Goal: Navigation & Orientation: Find specific page/section

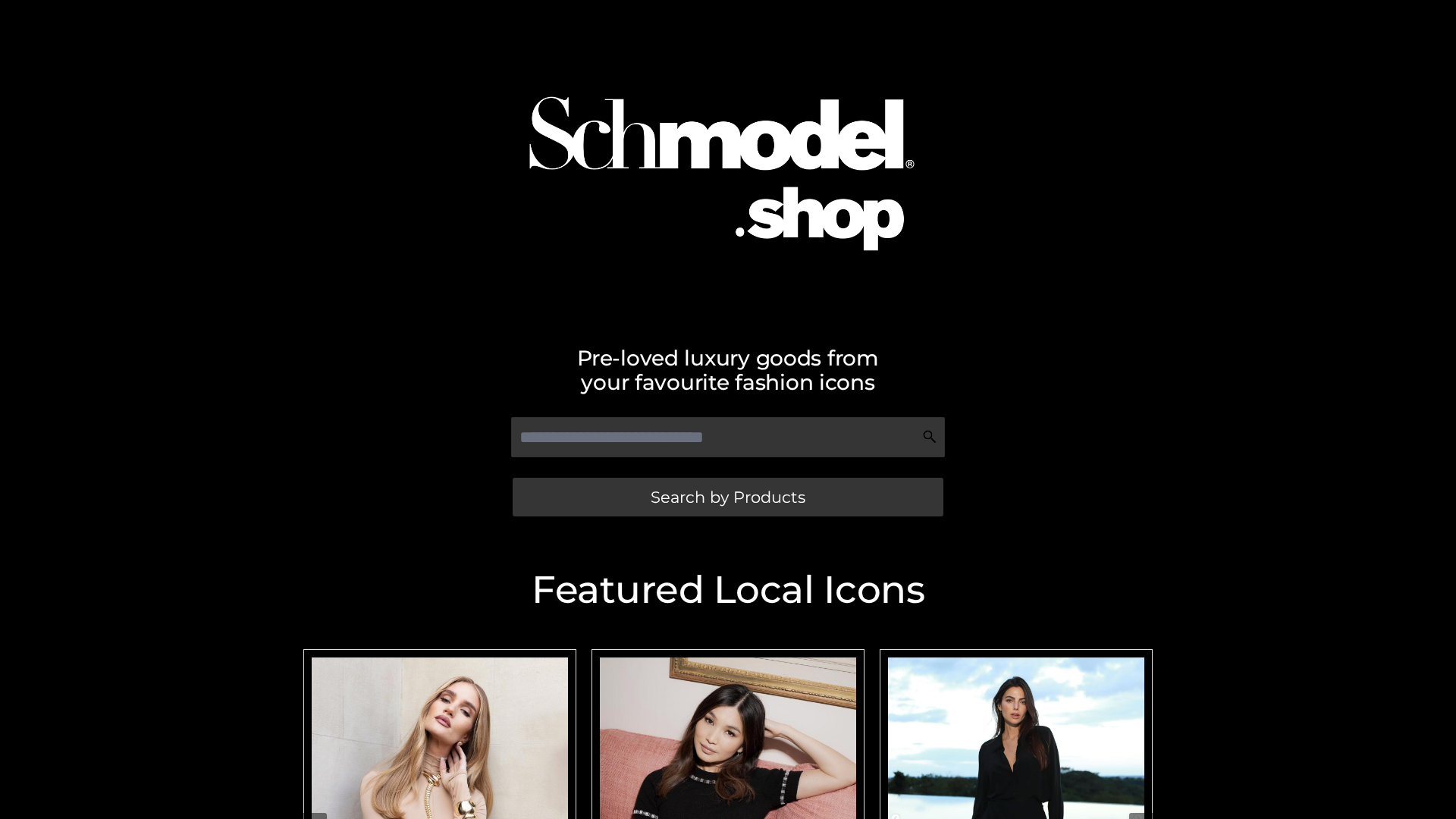
click at [727, 497] on span "Search by Products" at bounding box center [728, 497] width 155 height 16
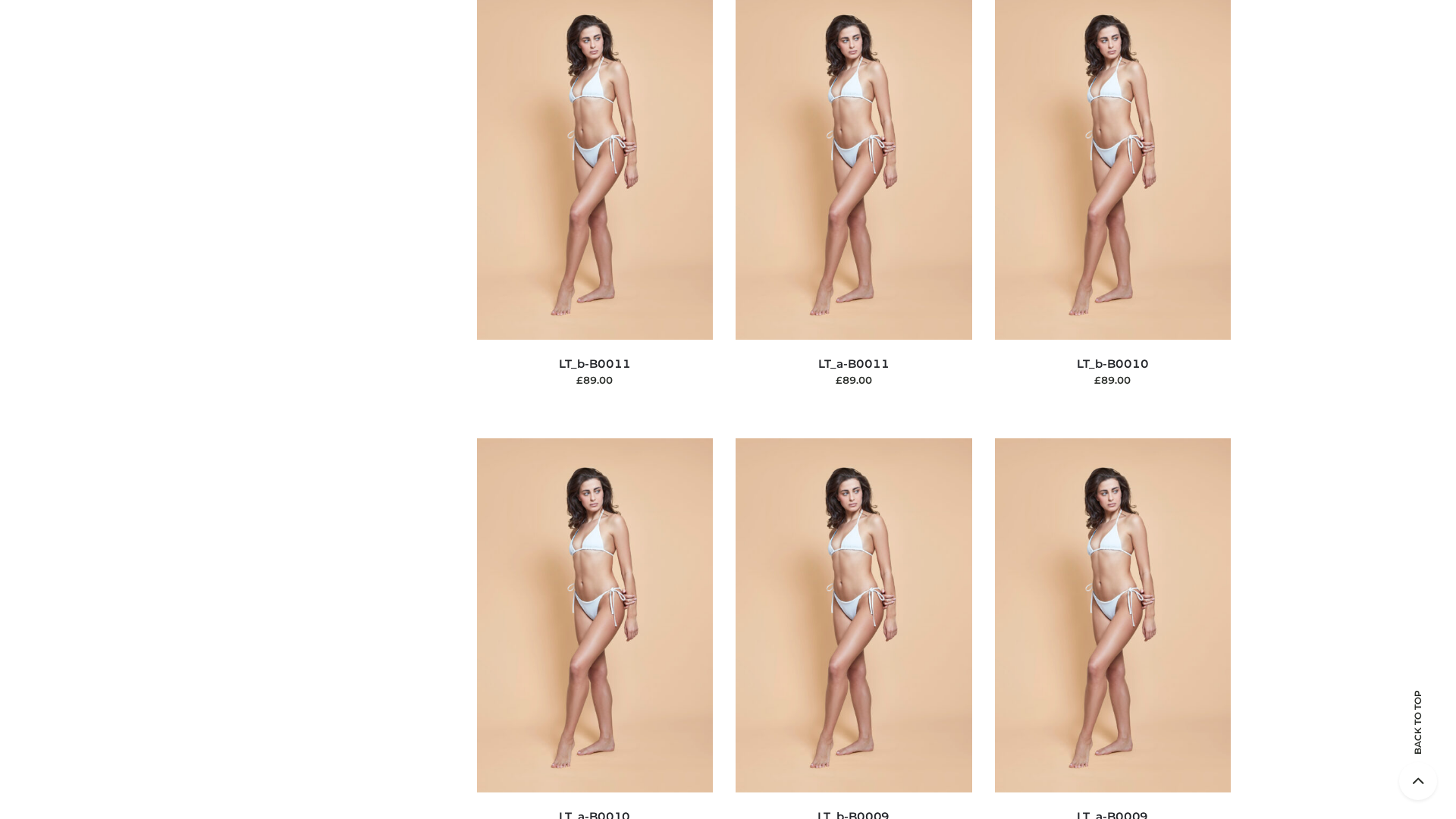
scroll to position [6812, 0]
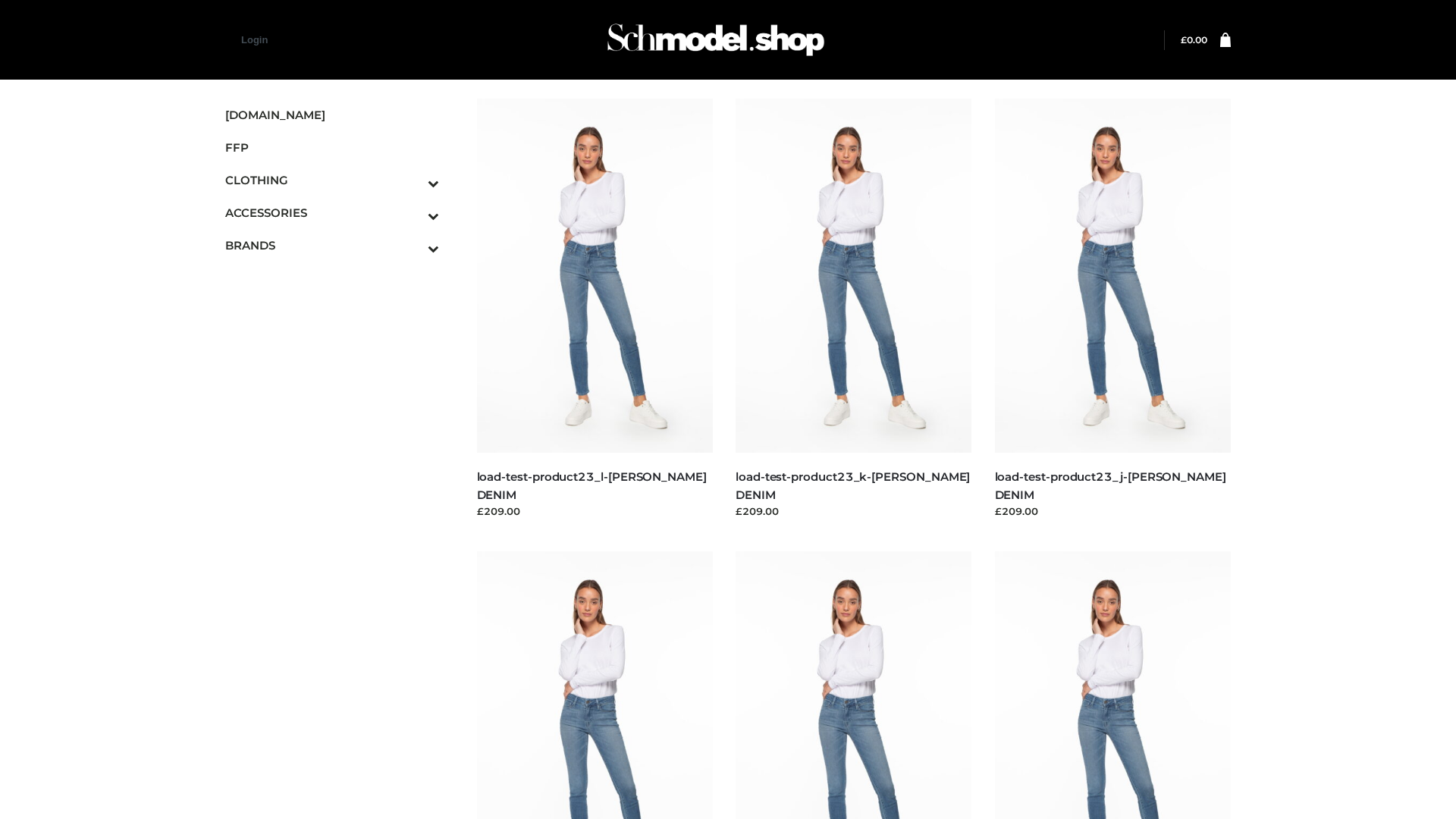
scroll to position [1330, 0]
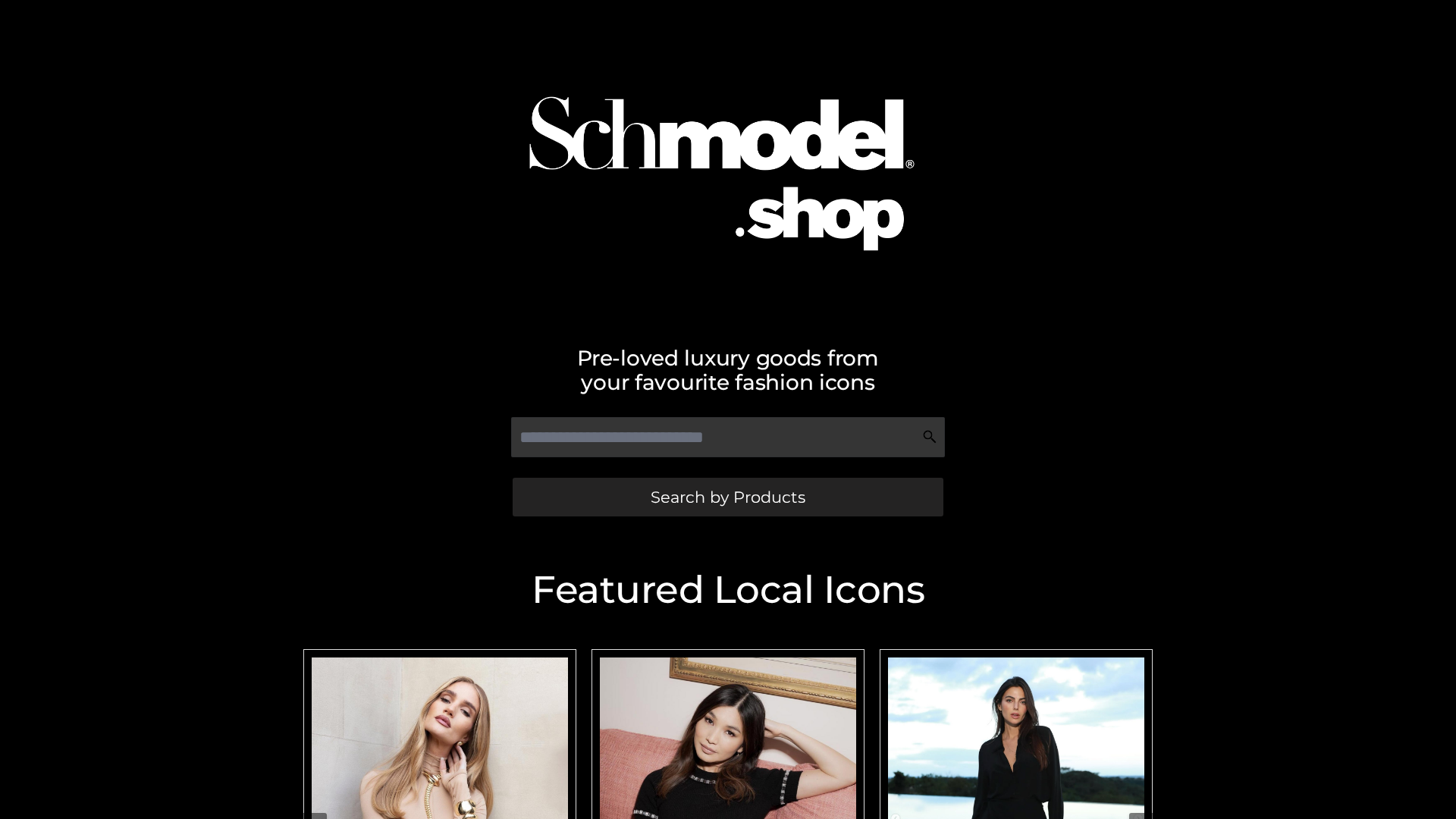
click at [727, 497] on span "Search by Products" at bounding box center [728, 497] width 155 height 16
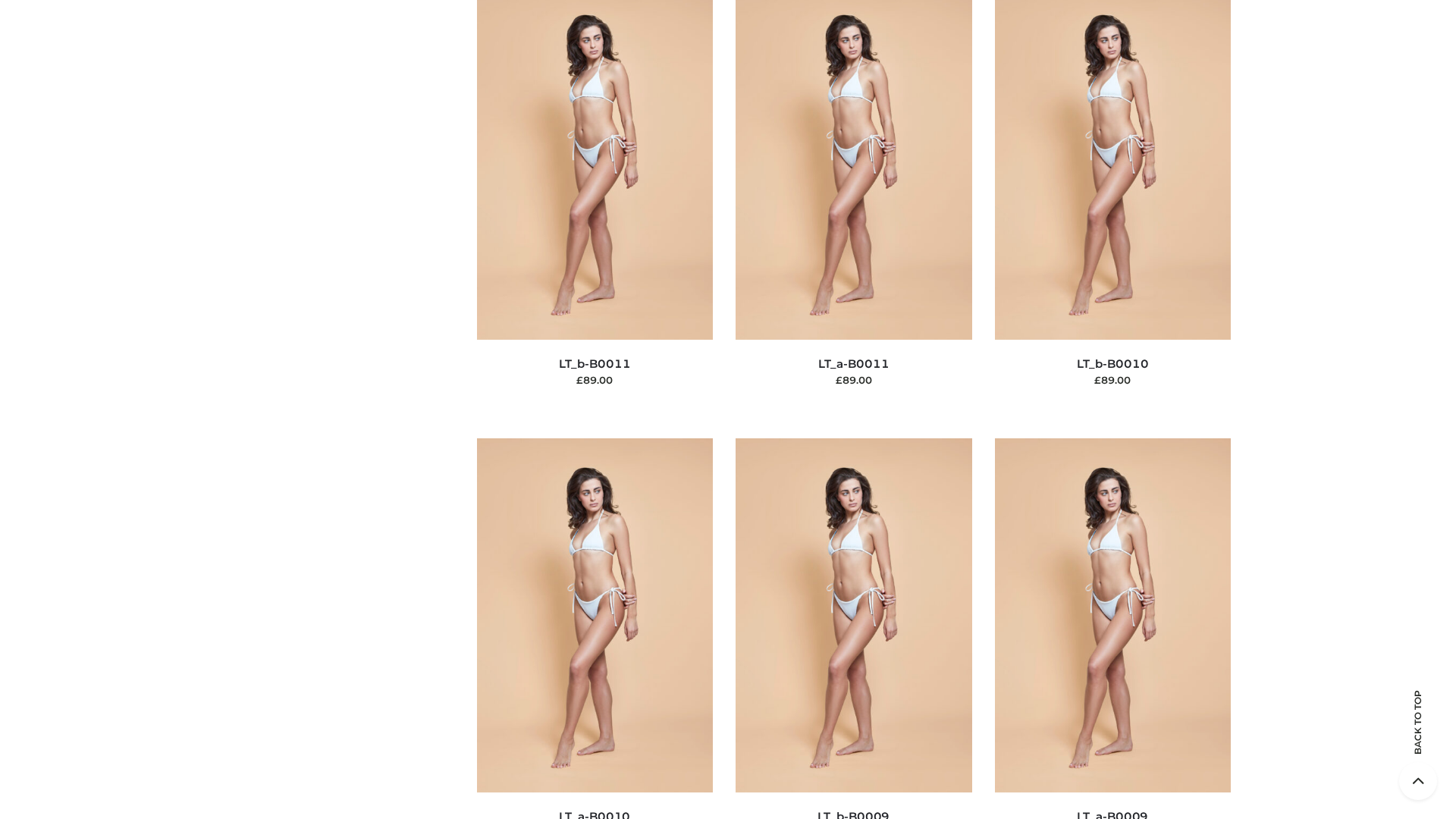
scroll to position [6812, 0]
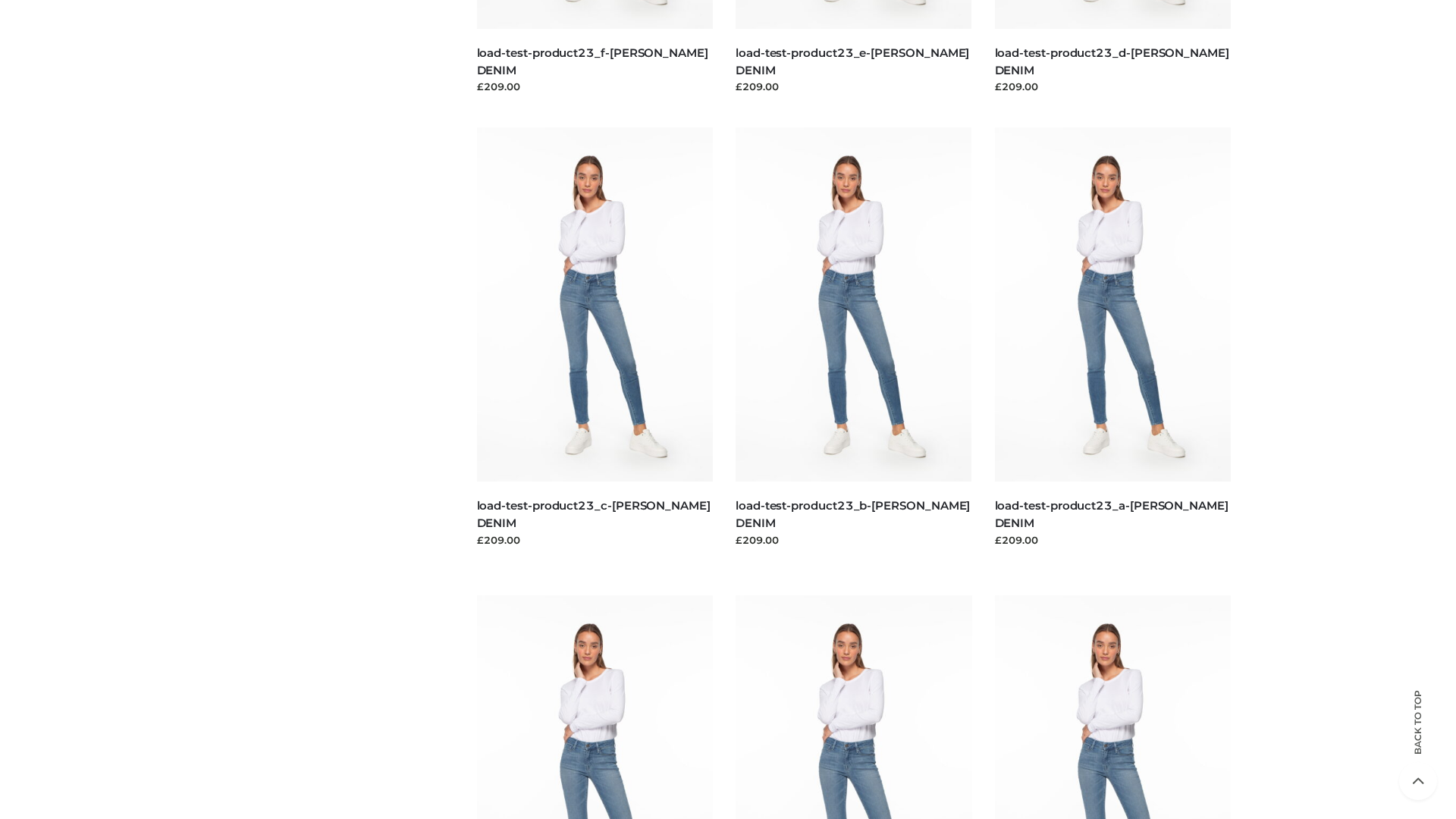
scroll to position [1330, 0]
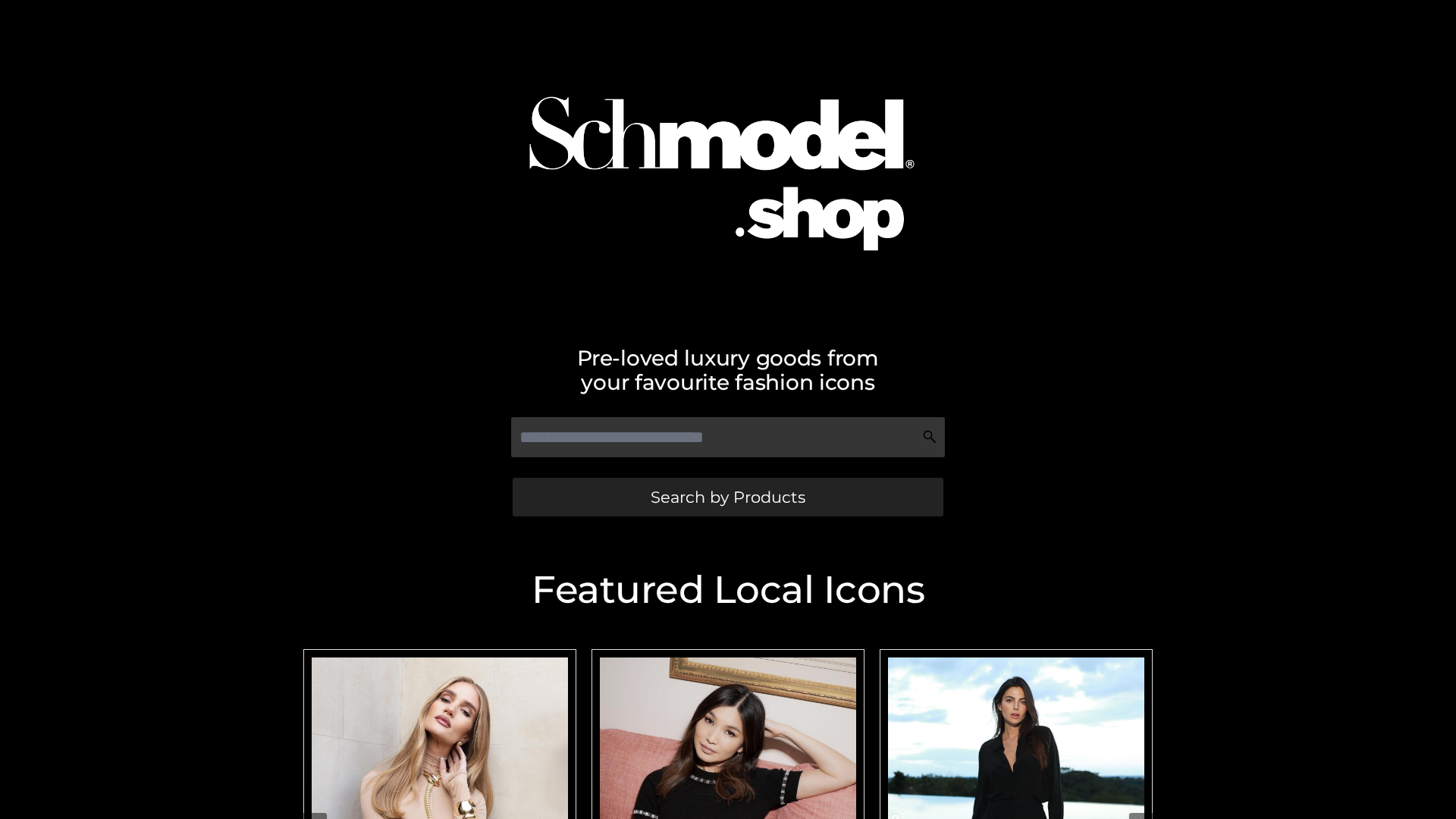
click at [727, 497] on span "Search by Products" at bounding box center [728, 497] width 155 height 16
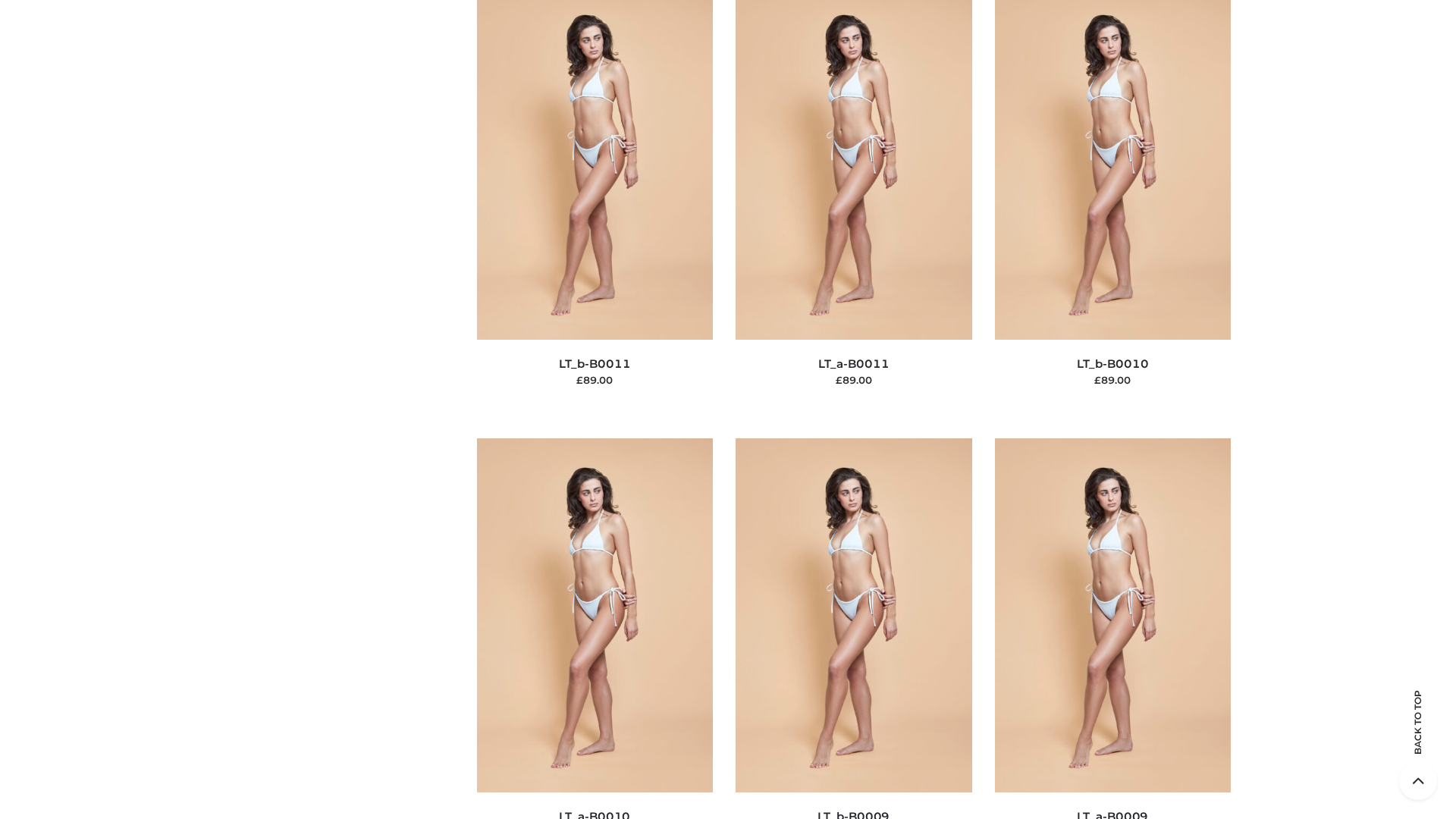
scroll to position [6812, 0]
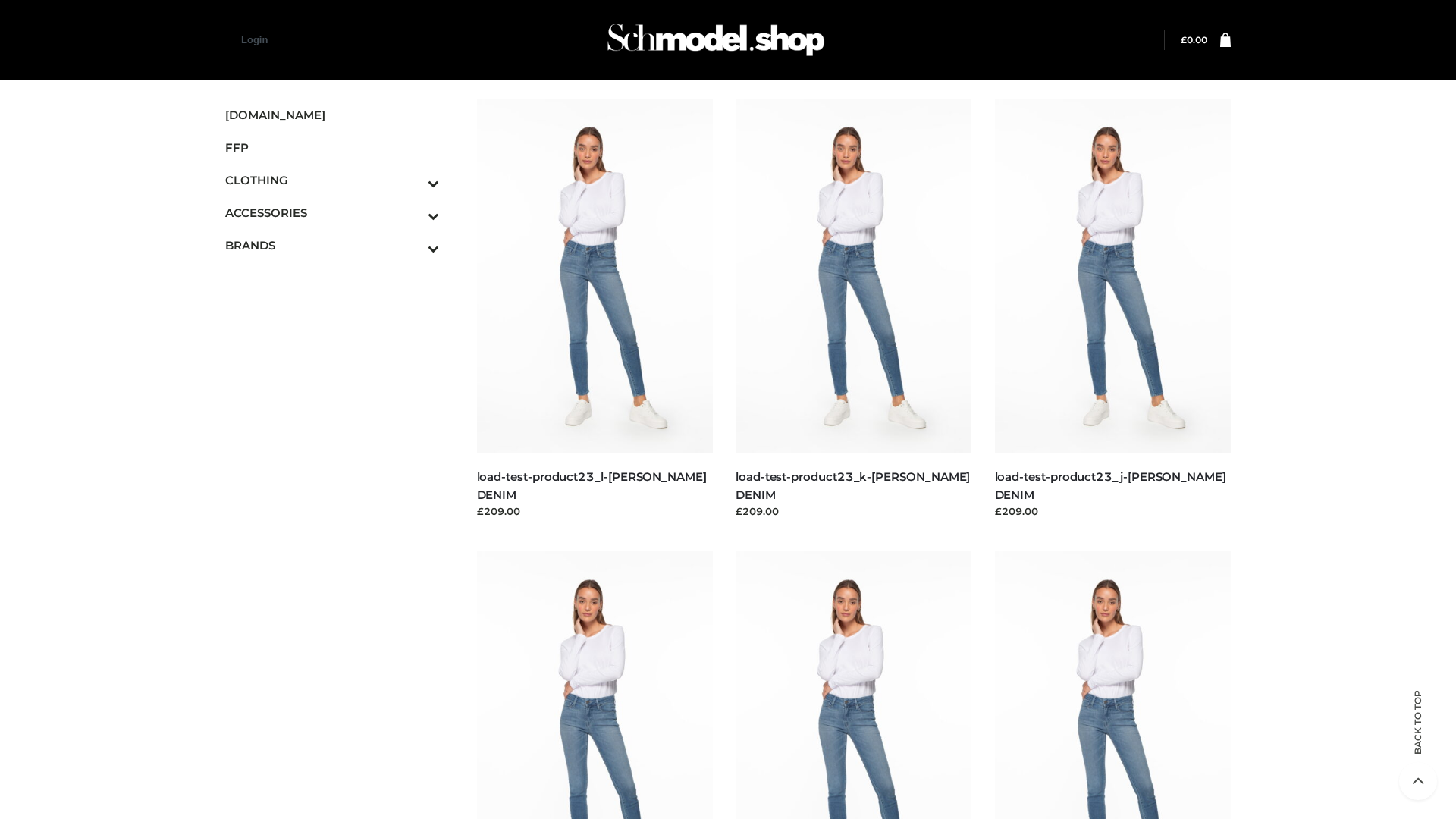
scroll to position [1330, 0]
